Goal: Navigation & Orientation: Find specific page/section

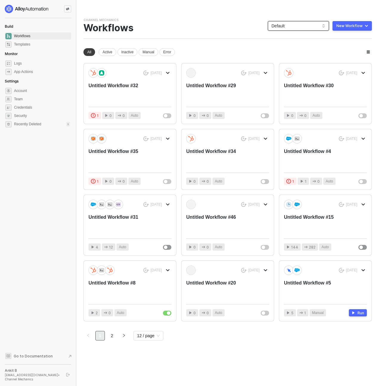
click at [312, 28] on span "Default" at bounding box center [298, 25] width 54 height 9
click at [243, 14] on div "You need to expand your browser window or switch to a computer with a bigger sc…" at bounding box center [227, 193] width 303 height 386
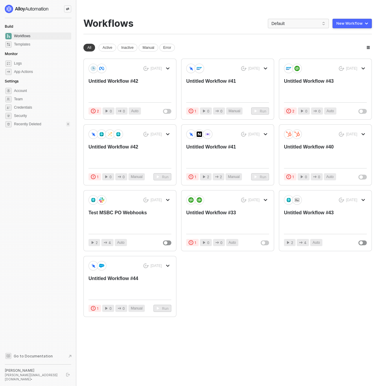
click at [67, 6] on div at bounding box center [67, 8] width 7 height 7
